Goal: Information Seeking & Learning: Learn about a topic

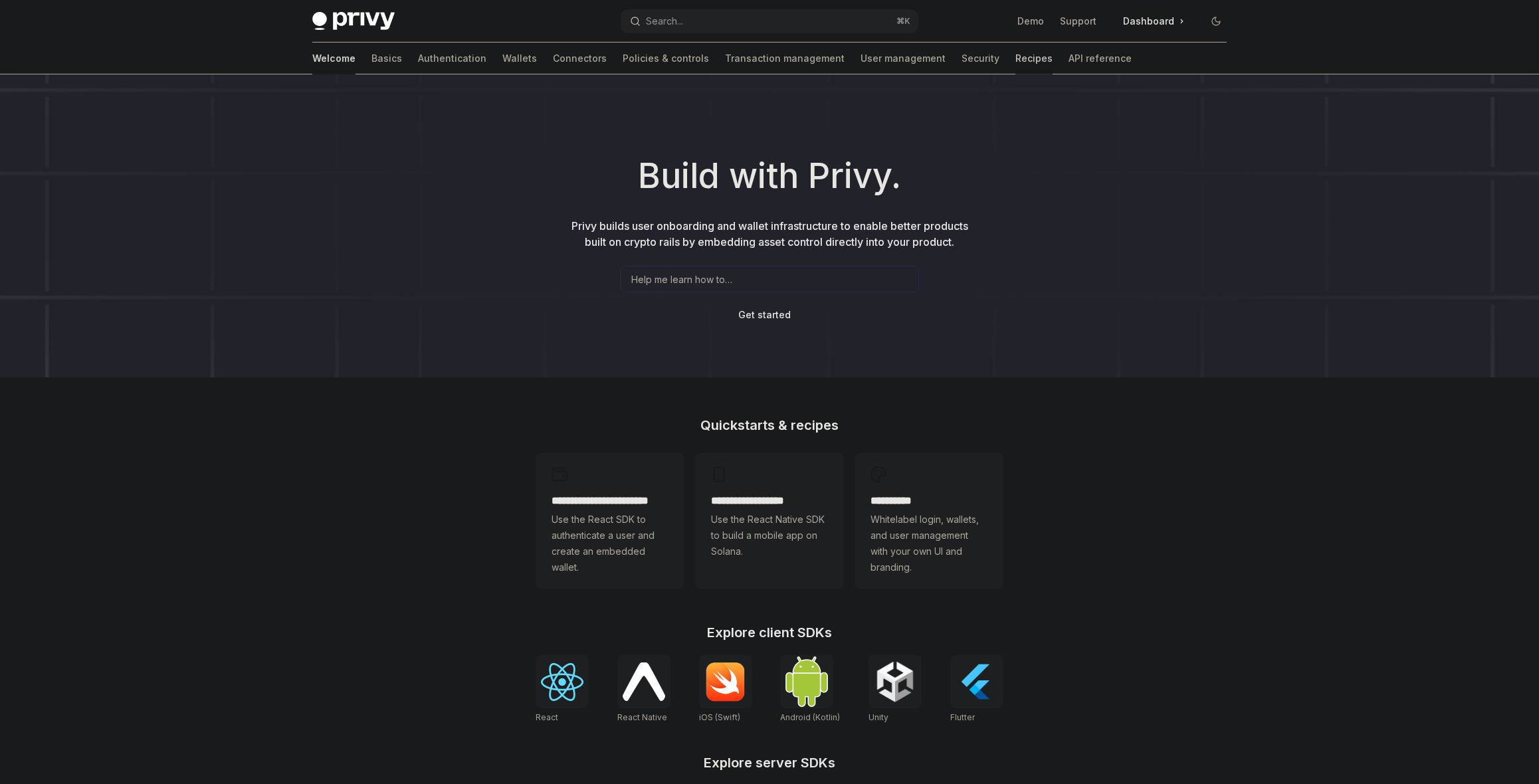
click at [1016, 59] on link "Recipes" at bounding box center [1034, 58] width 37 height 32
type textarea "*"
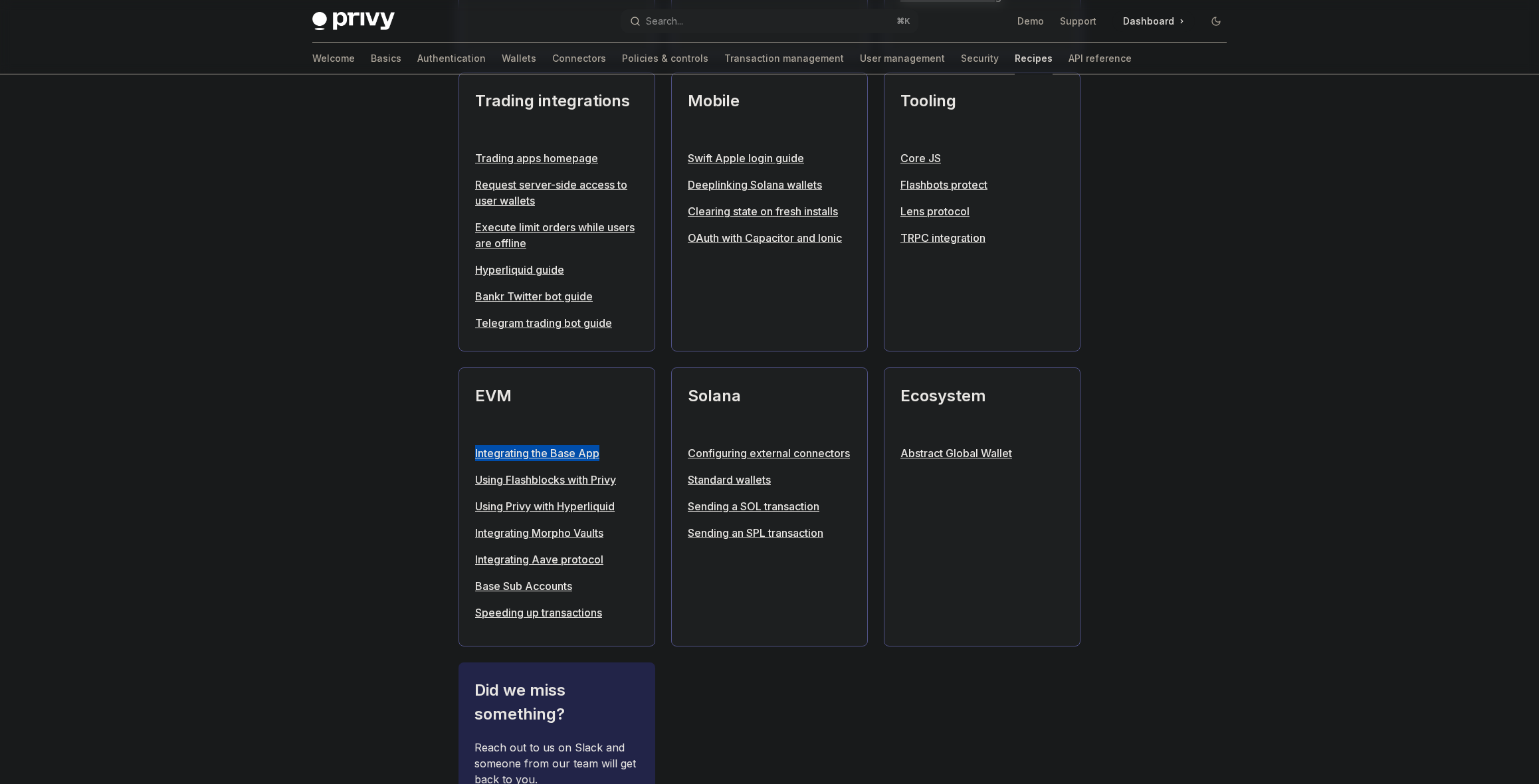
scroll to position [398, 0]
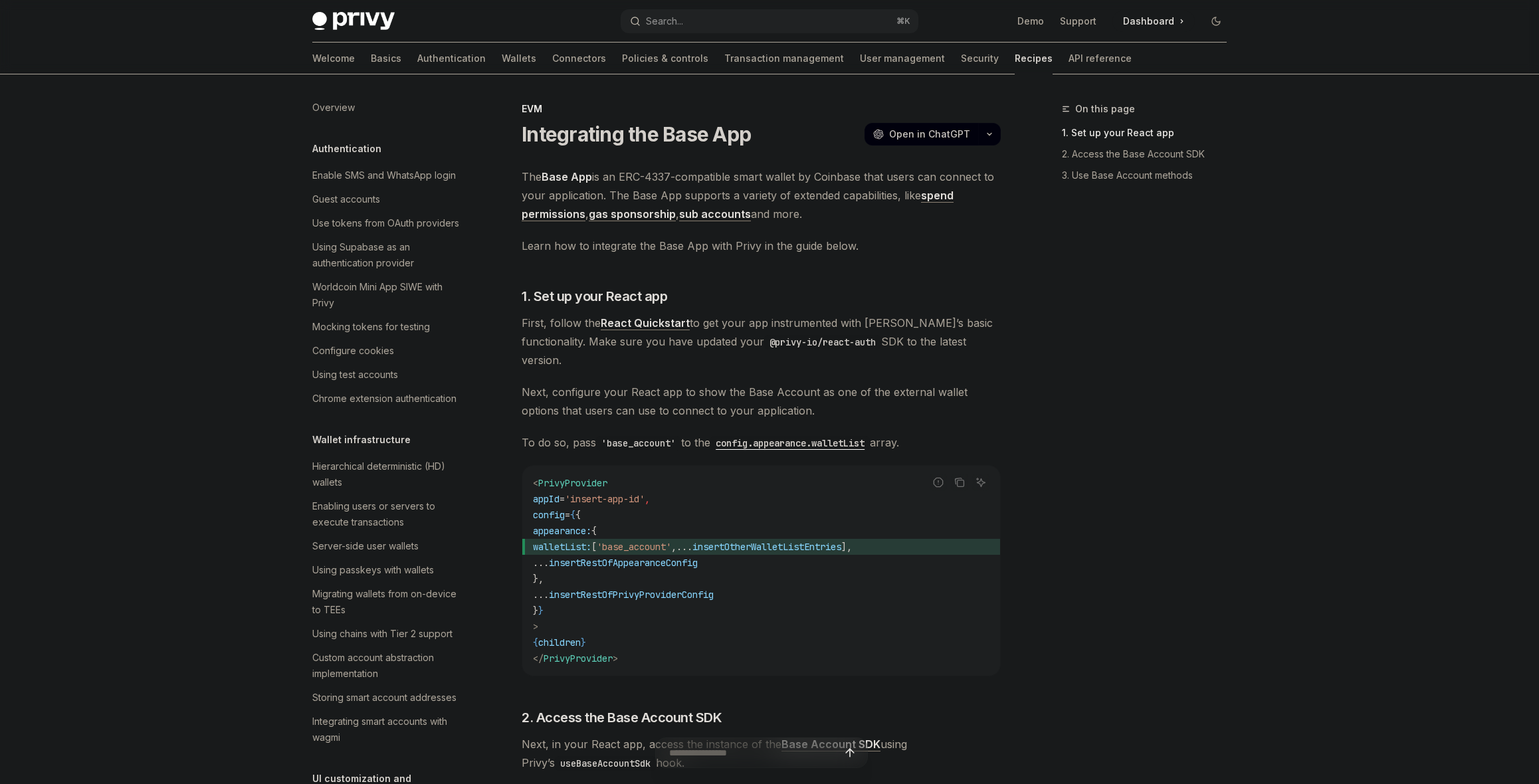
scroll to position [1727, 0]
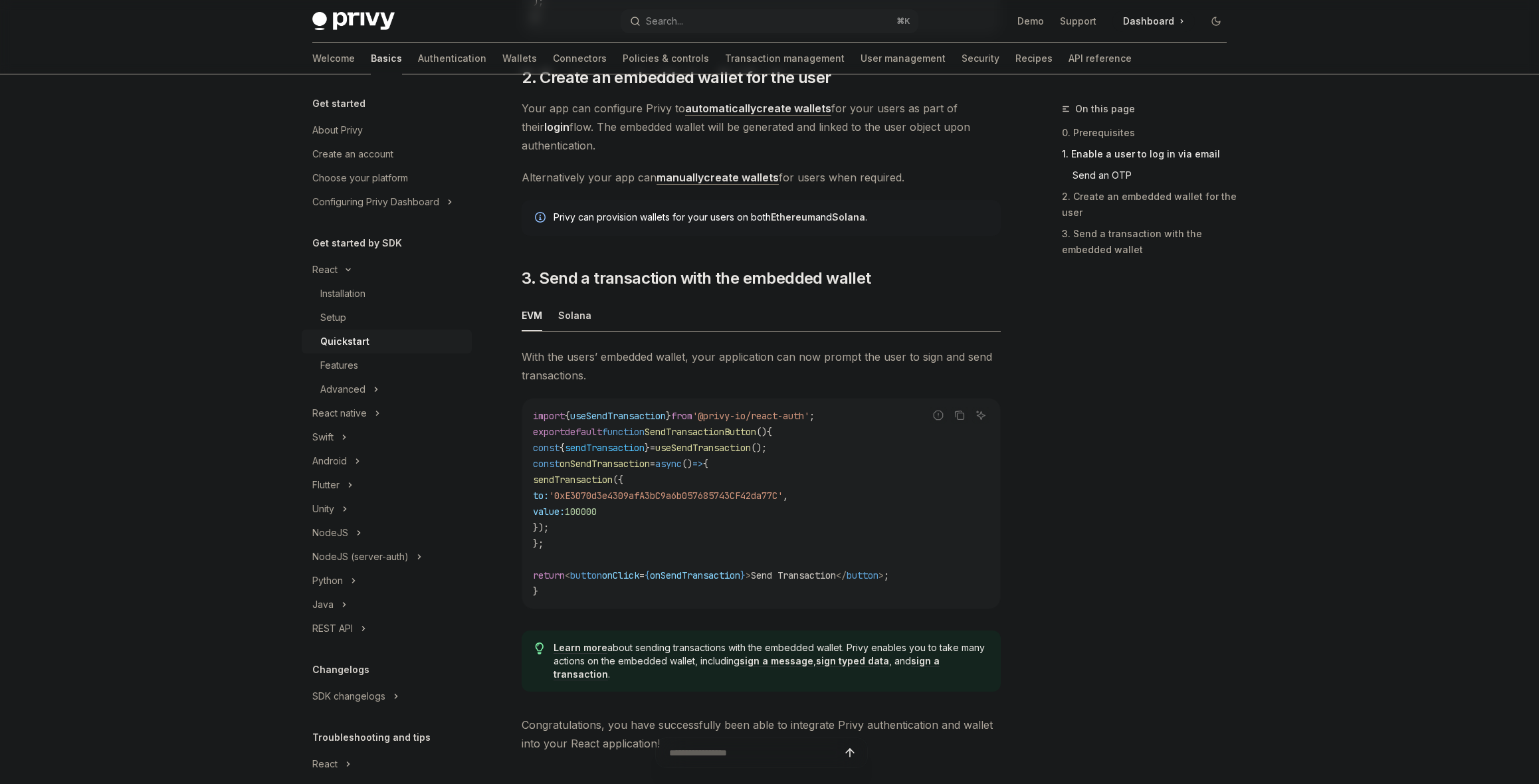
scroll to position [1161, 0]
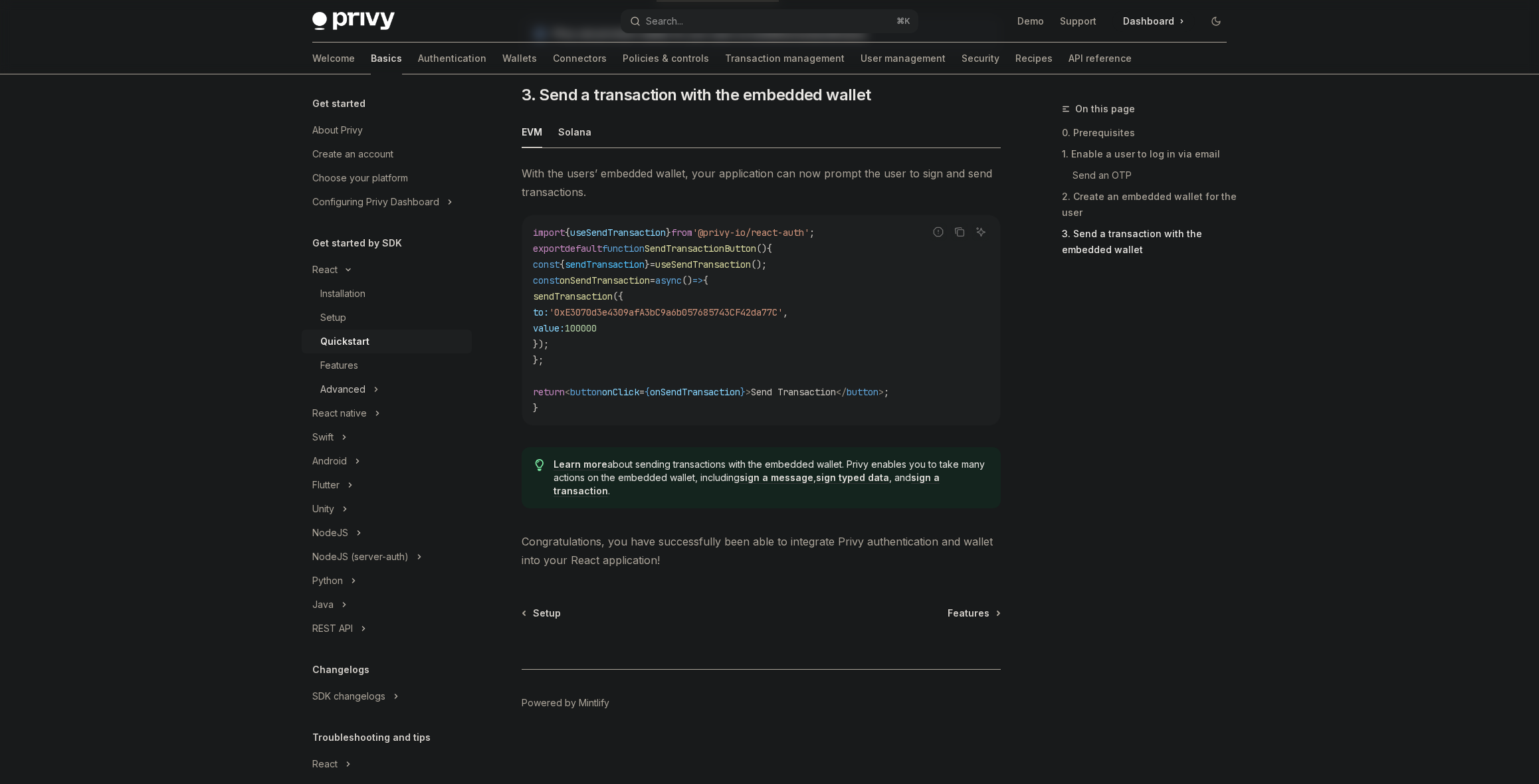
click at [362, 384] on div "Advanced" at bounding box center [343, 389] width 45 height 16
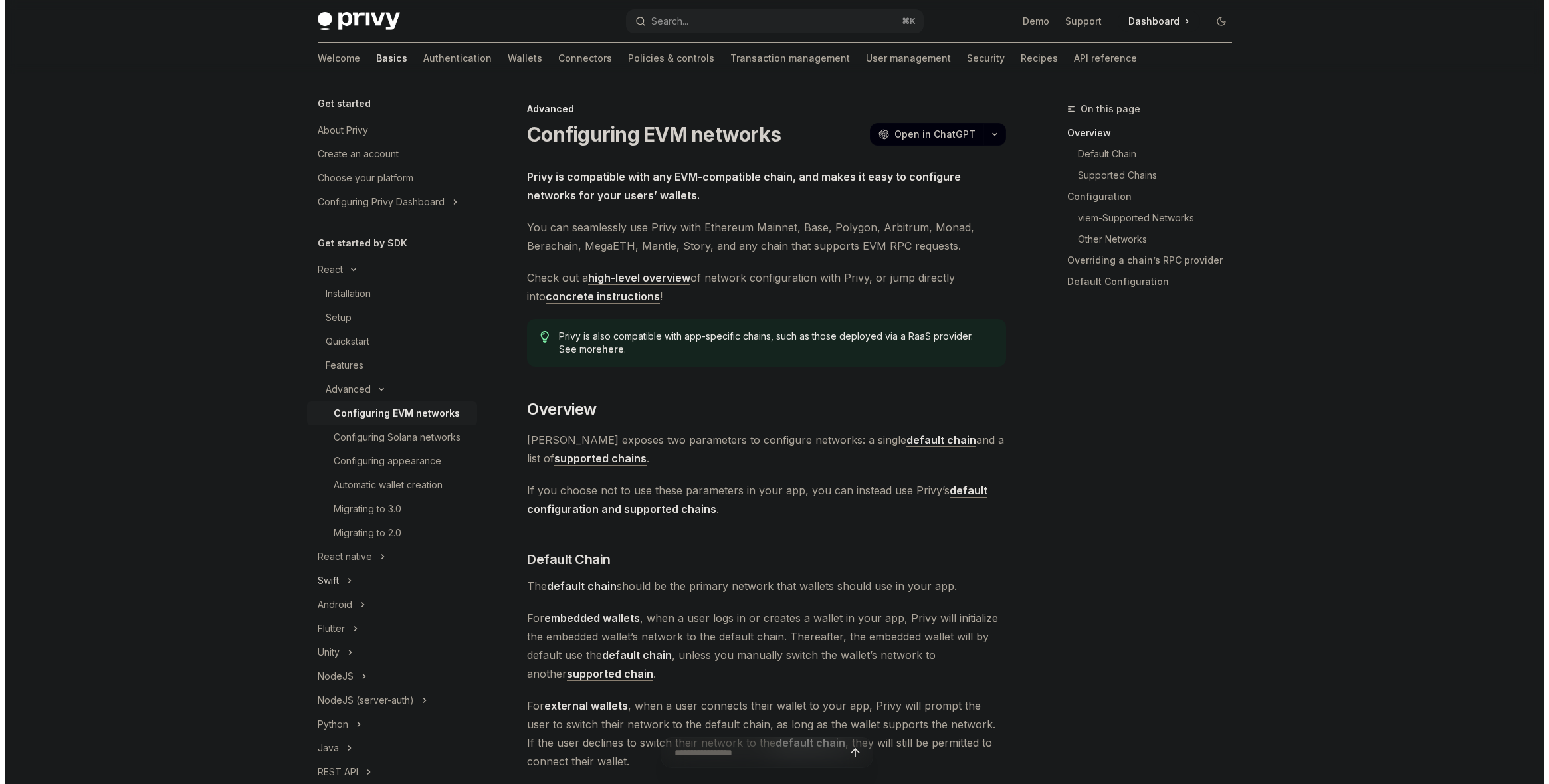
scroll to position [226, 0]
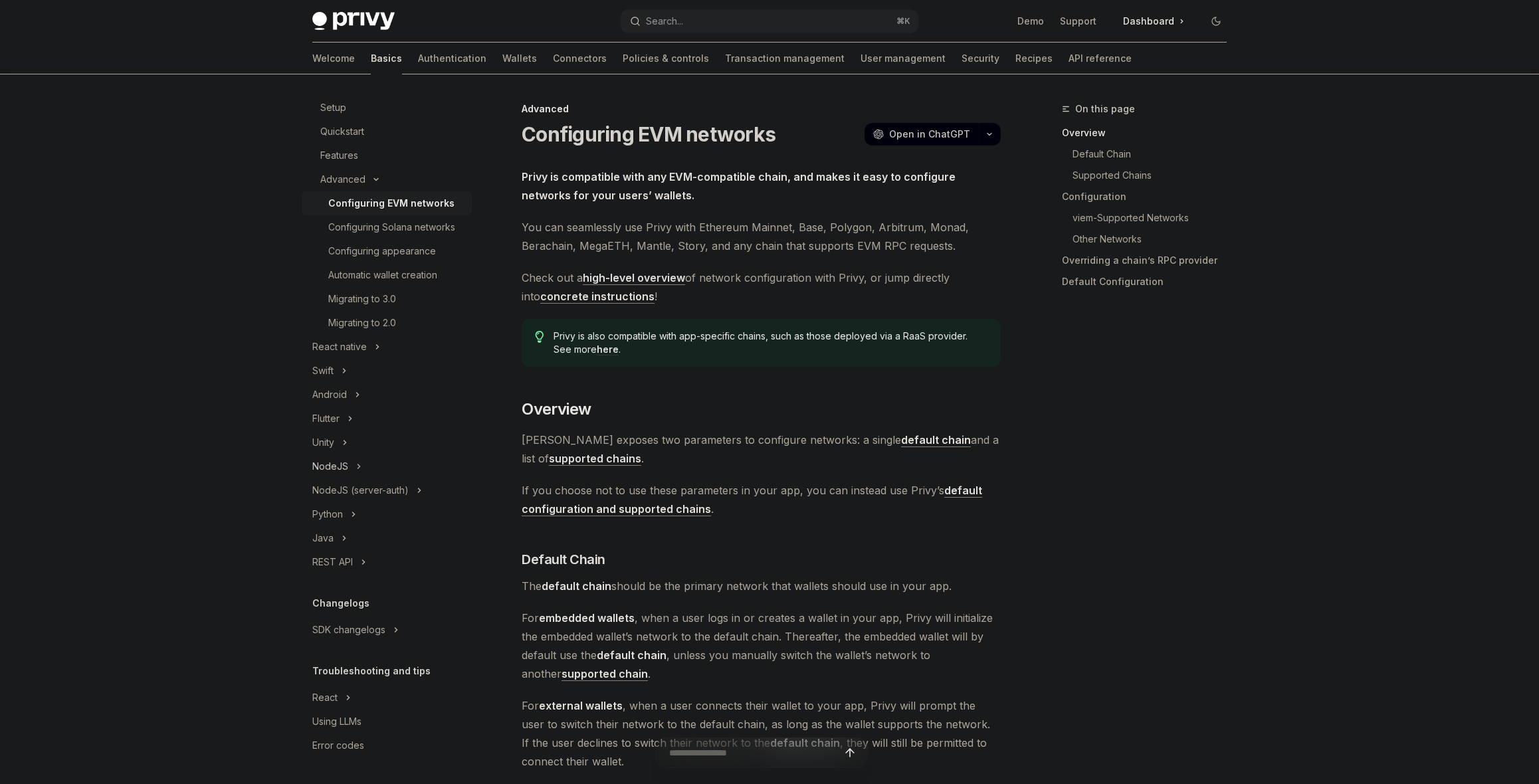
click at [348, 465] on div "NodeJS" at bounding box center [387, 466] width 170 height 24
type textarea "*"
